Goal: Check status: Check status

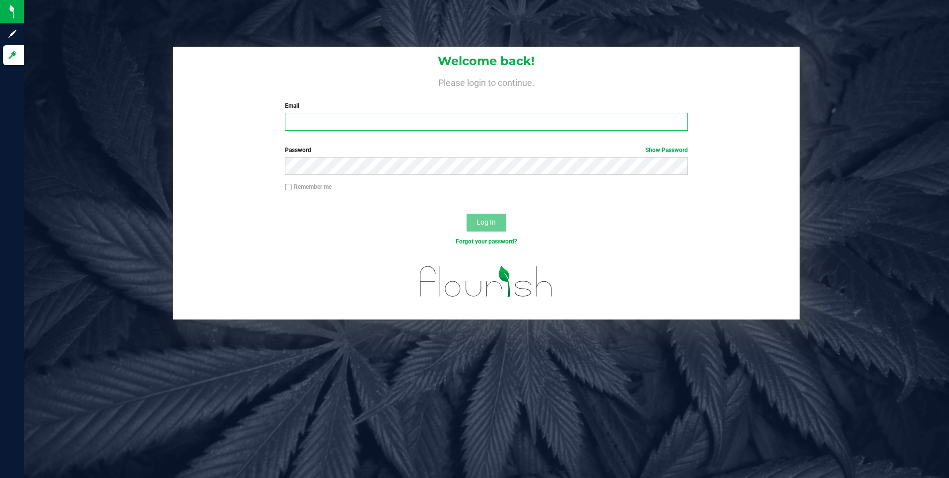
type input "[EMAIL_ADDRESS][DOMAIN_NAME]"
click at [430, 112] on div "Email [EMAIL_ADDRESS][DOMAIN_NAME] Required Please format your email correctly." at bounding box center [487, 115] width 418 height 29
click at [482, 224] on span "Log In" at bounding box center [486, 222] width 19 height 8
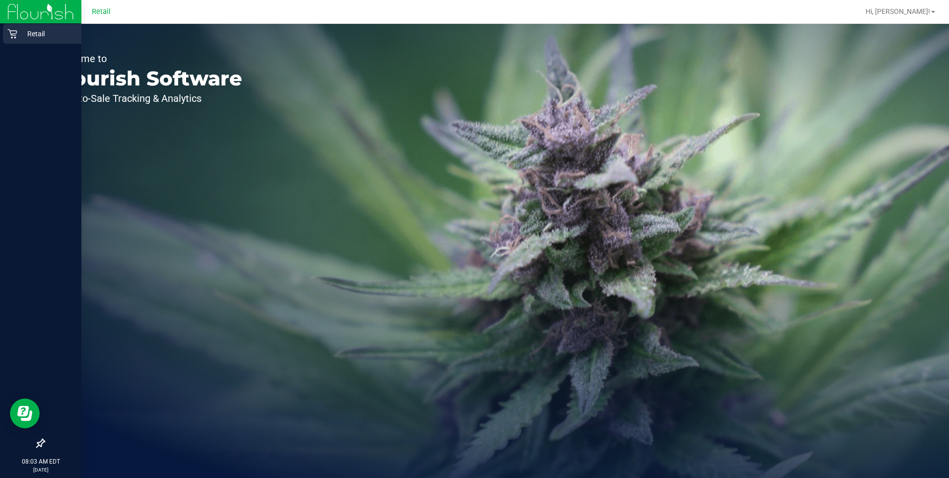
click at [28, 36] on p "Retail" at bounding box center [47, 34] width 60 height 12
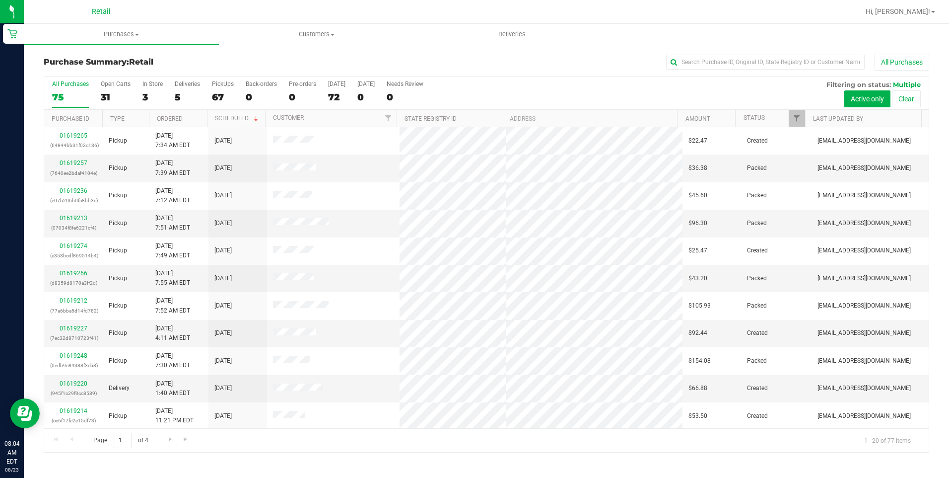
click at [780, 81] on div "All Purchases 75 Open Carts 31 In Store 3 Deliveries 5 PickUps 67 Back-orders 0…" at bounding box center [486, 80] width 885 height 8
click at [782, 67] on input "text" at bounding box center [765, 62] width 199 height 15
click at [694, 63] on input "text" at bounding box center [765, 62] width 199 height 15
click at [301, 48] on div "Purchase Summary: Retail All Purchases All Purchases 75 Open Carts 31 In Store …" at bounding box center [487, 253] width 926 height 419
click at [310, 28] on uib-tab-heading "Customers All customers Add a new customer All physicians" at bounding box center [316, 34] width 194 height 20
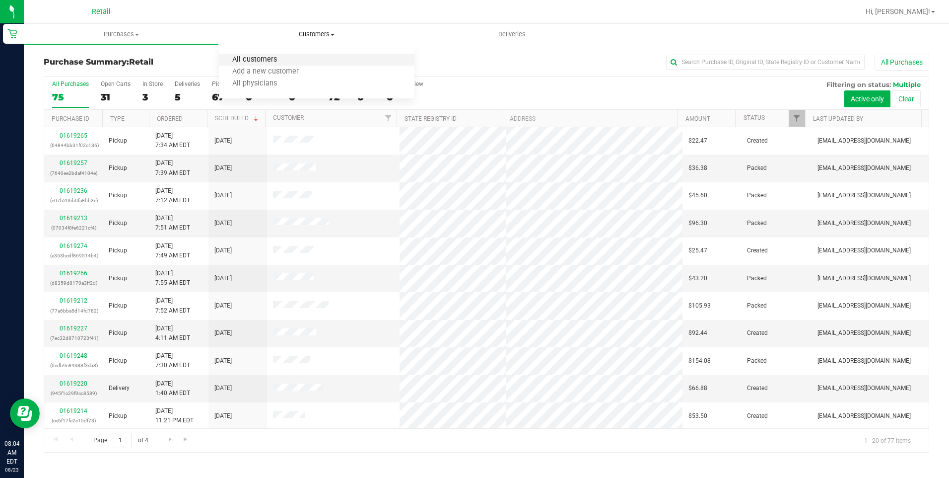
click at [243, 58] on span "All customers" at bounding box center [255, 60] width 72 height 8
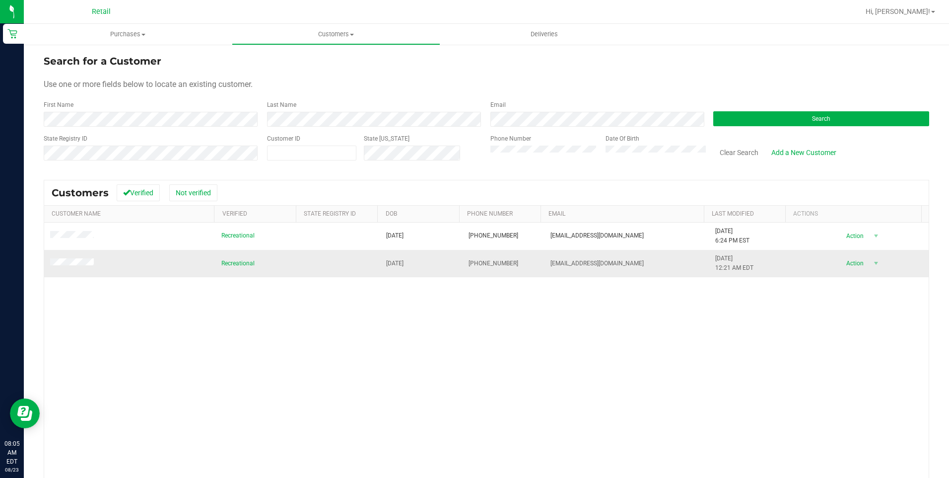
click at [79, 269] on td at bounding box center [129, 263] width 171 height 27
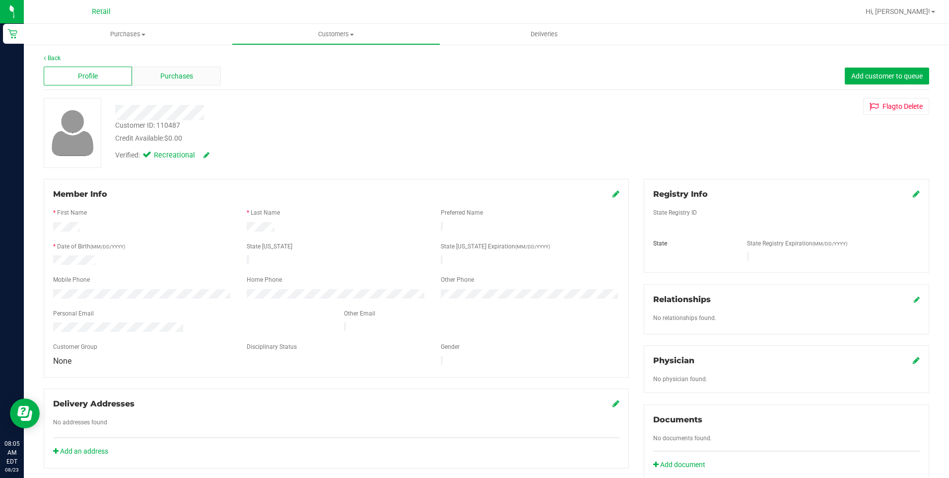
click at [166, 77] on span "Purchases" at bounding box center [176, 76] width 33 height 10
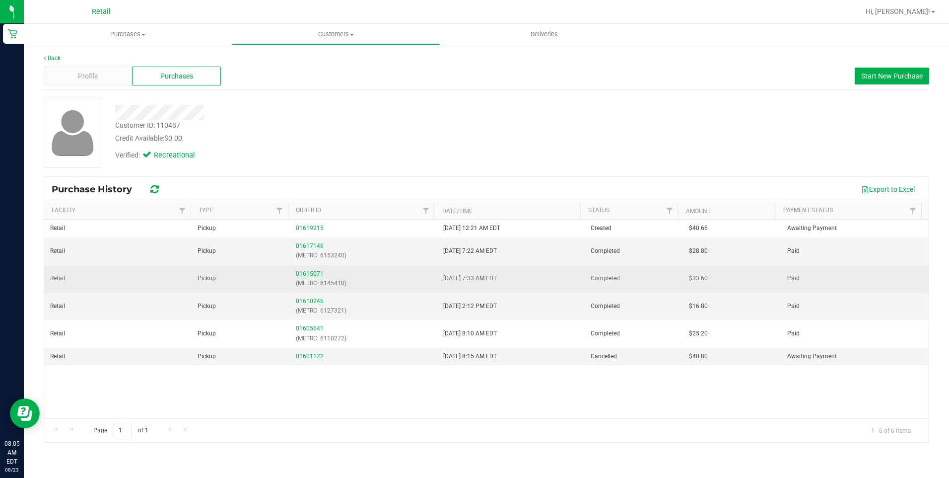
click at [303, 272] on link "01615071" at bounding box center [310, 273] width 28 height 7
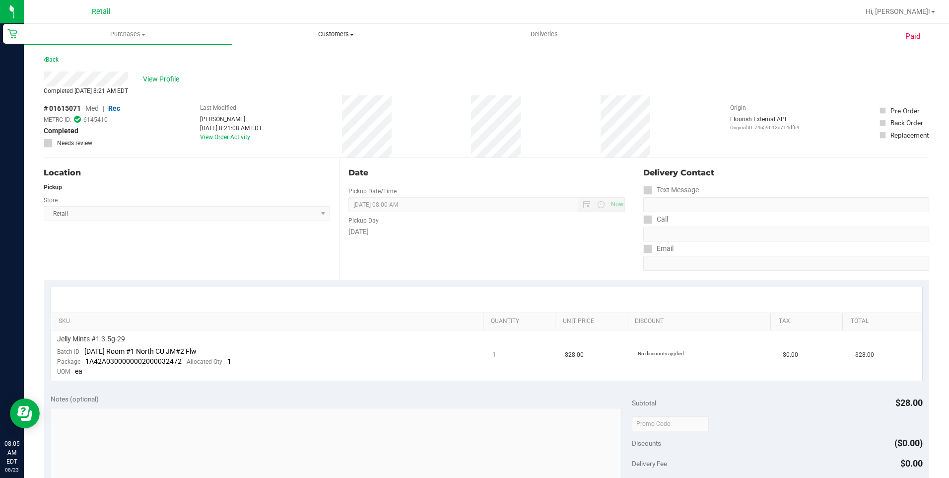
click at [335, 32] on span "Customers" at bounding box center [335, 34] width 207 height 9
click at [275, 65] on li "All customers" at bounding box center [336, 60] width 208 height 12
click at [151, 83] on span "View Profile" at bounding box center [163, 79] width 40 height 10
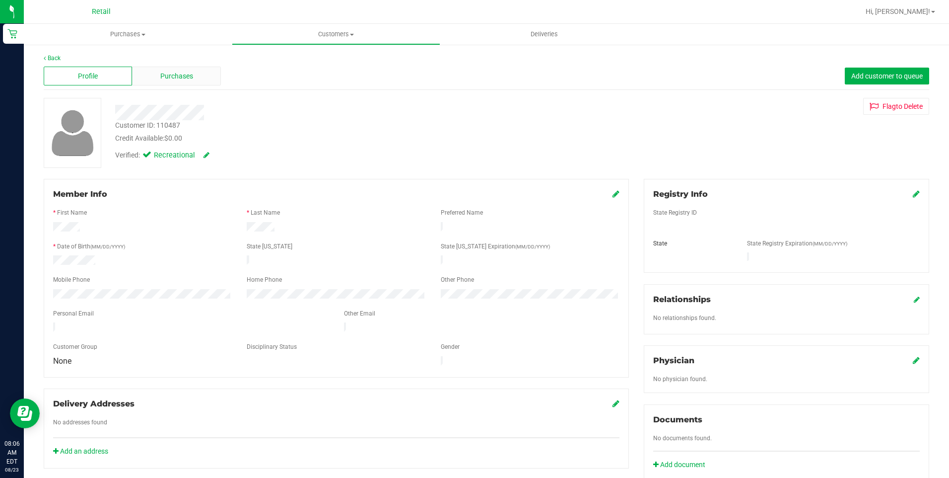
click at [178, 77] on span "Purchases" at bounding box center [176, 76] width 33 height 10
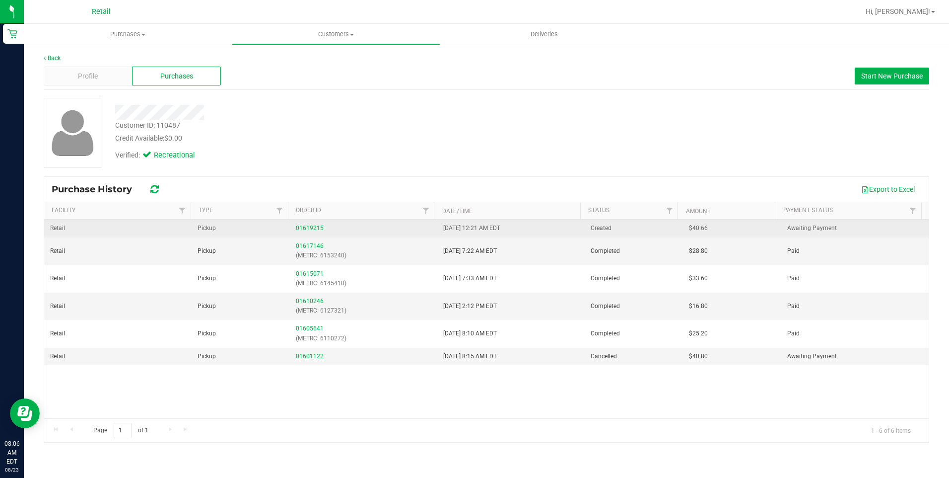
click at [303, 222] on td "01619215" at bounding box center [363, 228] width 147 height 18
click at [304, 226] on link "01619215" at bounding box center [310, 227] width 28 height 7
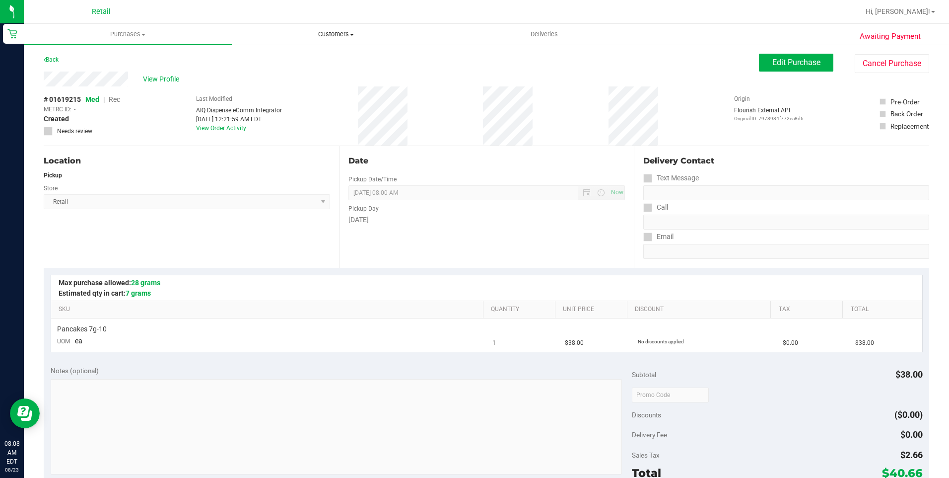
drag, startPoint x: 320, startPoint y: 50, endPoint x: 328, endPoint y: 42, distance: 10.9
click at [328, 42] on retail "Purchases Summary of purchases Fulfillment All purchases Customers All customer…" at bounding box center [487, 406] width 926 height 765
click at [328, 42] on uib-tab-heading "Customers All customers Add a new customer All physicians" at bounding box center [335, 34] width 207 height 20
click at [279, 53] on ul "All customers Add a new customer All physicians" at bounding box center [336, 72] width 208 height 54
click at [279, 53] on ul "All customers Add a new customer All physicians" at bounding box center [278, 72] width 93 height 54
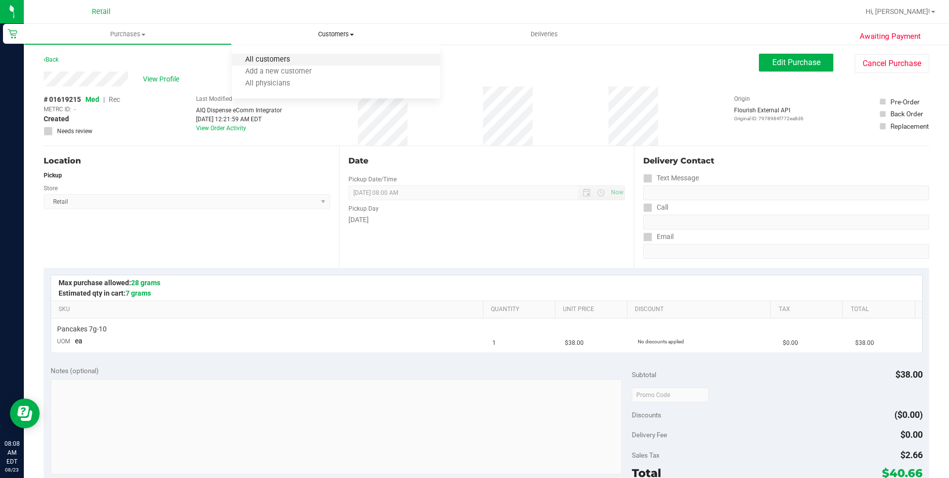
click at [281, 58] on span "All customers" at bounding box center [268, 60] width 72 height 8
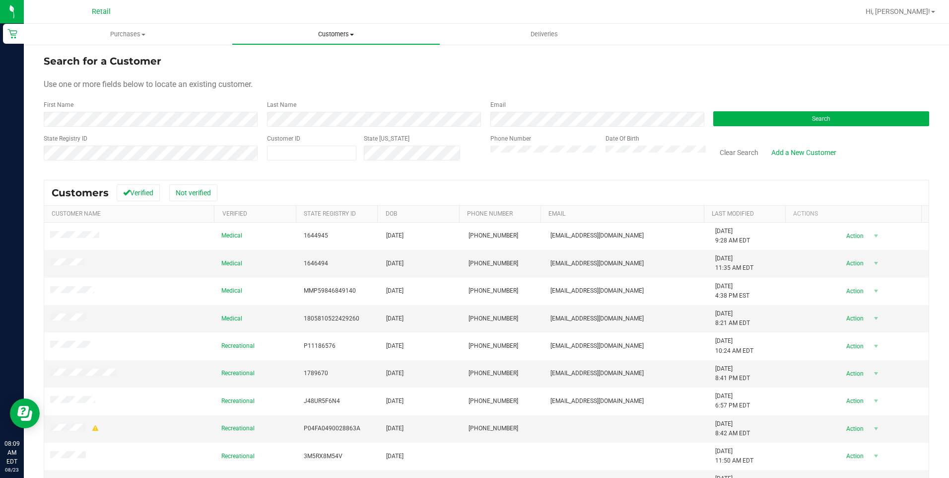
click at [294, 37] on span "Customers" at bounding box center [335, 34] width 207 height 9
click at [259, 60] on span "All customers" at bounding box center [268, 60] width 72 height 8
click at [108, 109] on div "First Name" at bounding box center [152, 113] width 216 height 26
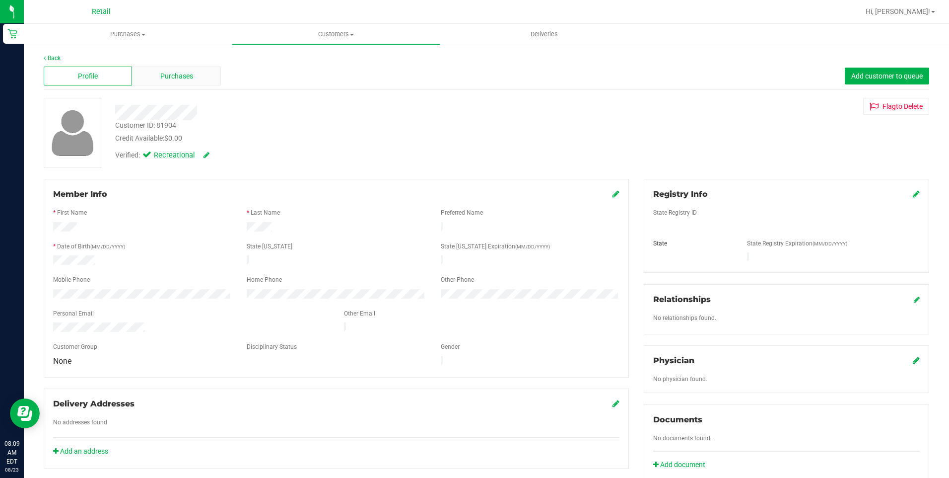
click at [185, 69] on div "Purchases" at bounding box center [176, 76] width 88 height 19
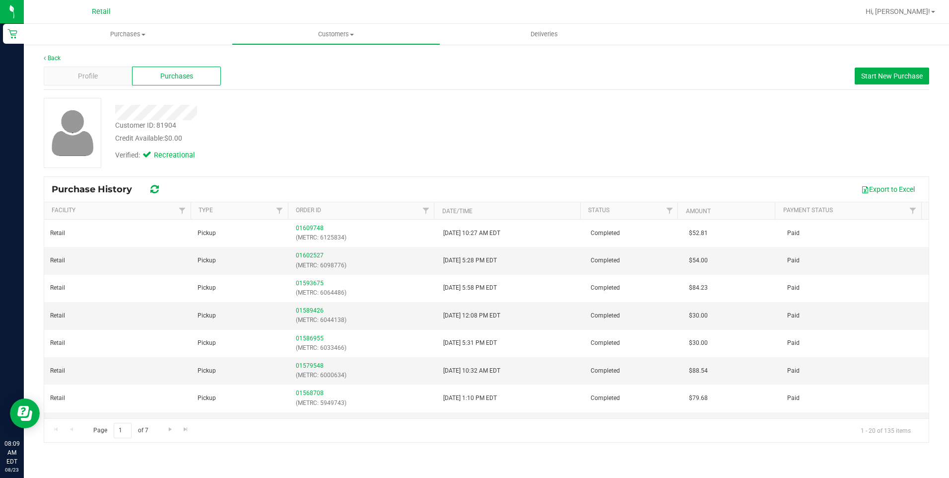
drag, startPoint x: 360, startPoint y: 134, endPoint x: 373, endPoint y: 162, distance: 31.8
click at [360, 134] on div "Credit Available: $0.00" at bounding box center [332, 138] width 435 height 10
drag, startPoint x: 286, startPoint y: 30, endPoint x: 290, endPoint y: 33, distance: 5.8
click at [286, 30] on span "Customers" at bounding box center [335, 34] width 207 height 9
click at [285, 56] on span "All customers" at bounding box center [268, 60] width 72 height 8
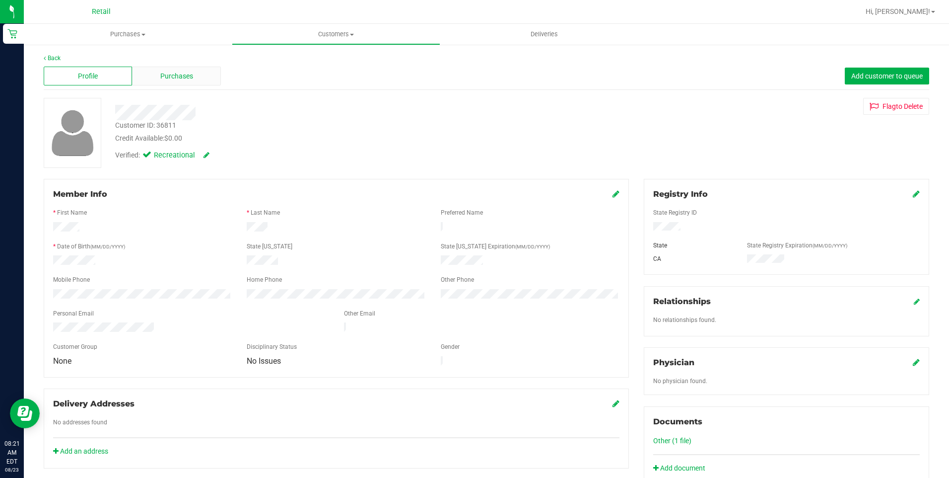
click at [168, 78] on span "Purchases" at bounding box center [176, 76] width 33 height 10
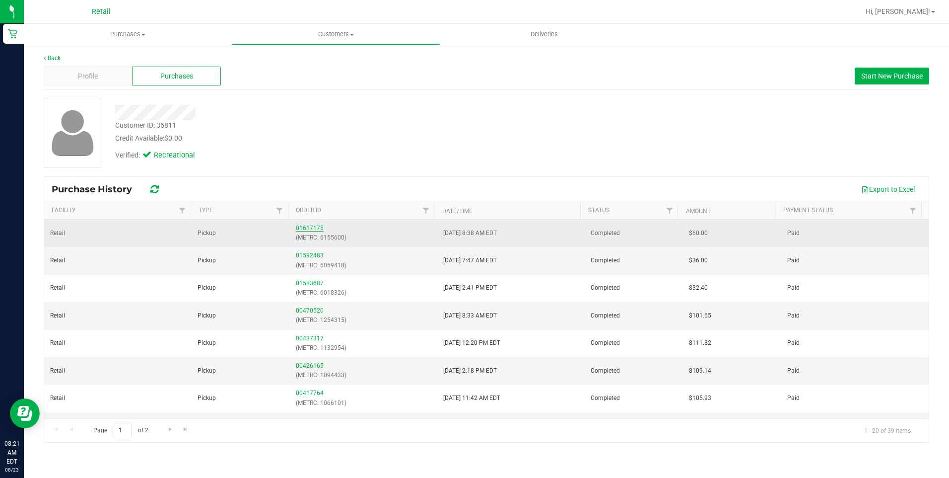
click at [303, 229] on link "01617175" at bounding box center [310, 227] width 28 height 7
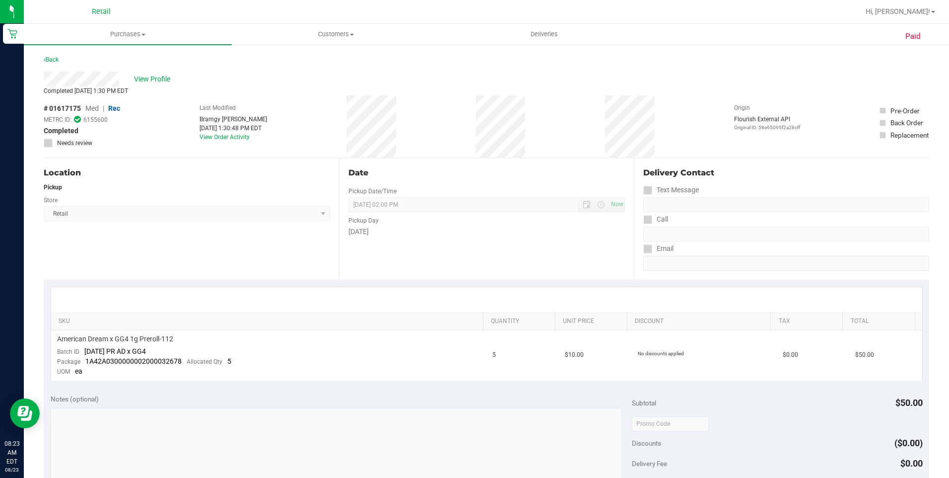
click at [74, 54] on div "Back" at bounding box center [487, 63] width 886 height 18
click at [324, 19] on div at bounding box center [519, 11] width 682 height 19
click at [328, 33] on span "Customers" at bounding box center [335, 34] width 207 height 9
click at [300, 64] on span "All customers" at bounding box center [268, 60] width 72 height 8
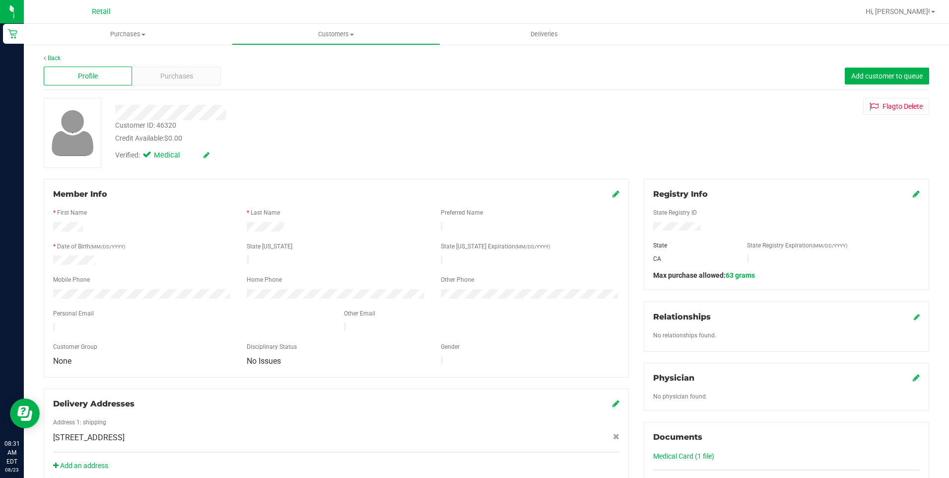
click at [201, 88] on div "Profile Purchases Add customer to queue" at bounding box center [487, 76] width 886 height 27
click at [194, 74] on div "Purchases" at bounding box center [176, 76] width 88 height 19
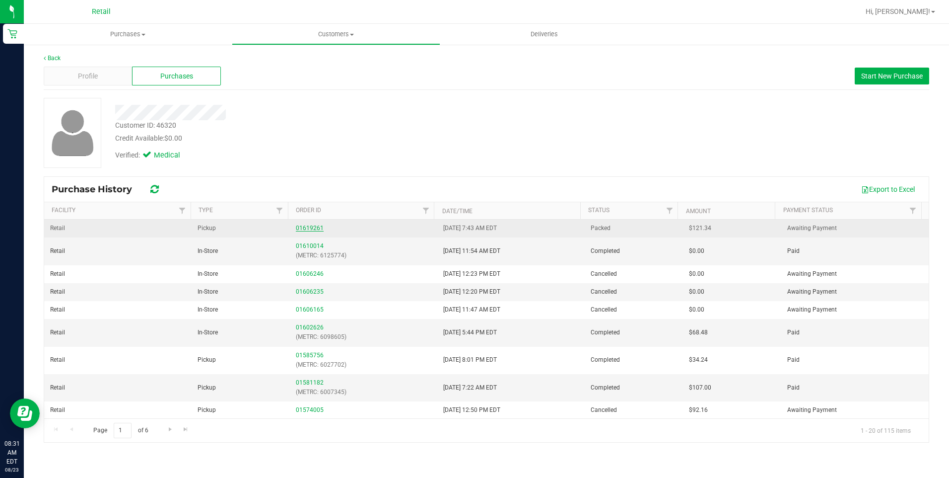
click at [298, 226] on link "01619261" at bounding box center [310, 227] width 28 height 7
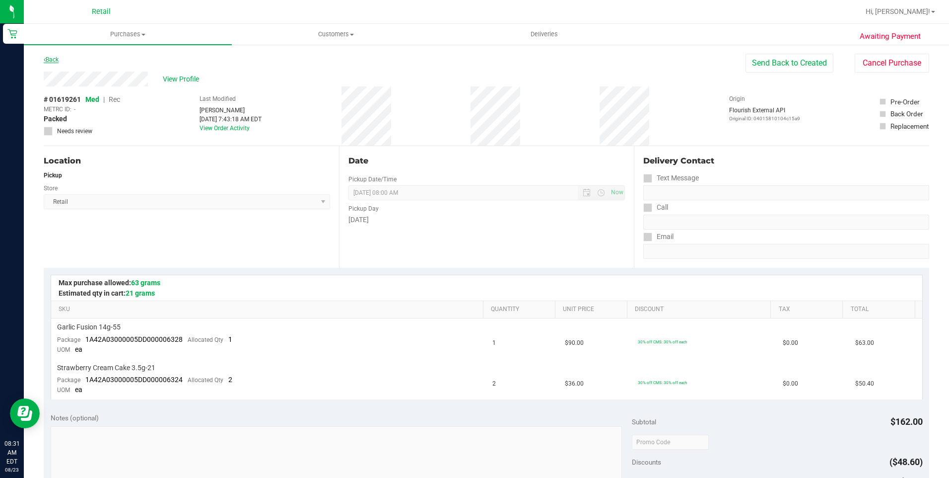
click at [55, 60] on link "Back" at bounding box center [51, 59] width 15 height 7
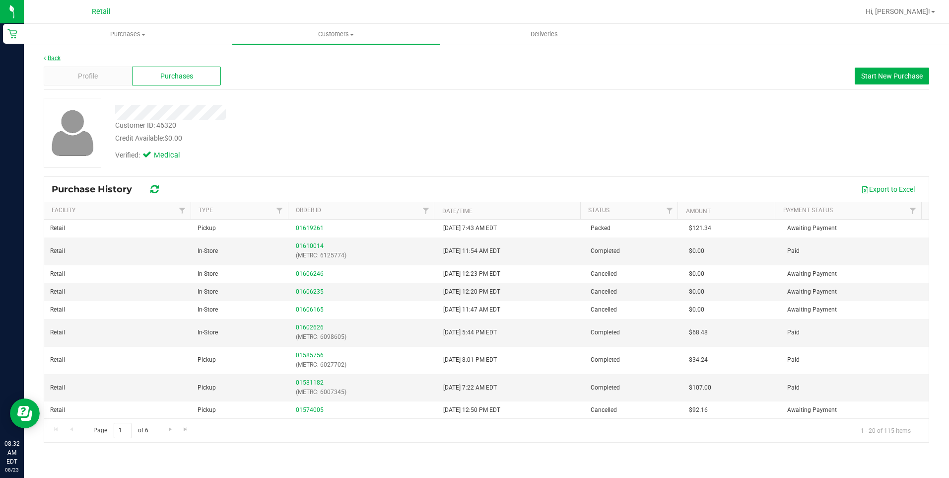
click at [55, 56] on link "Back" at bounding box center [52, 58] width 17 height 7
